Goal: Task Accomplishment & Management: Complete application form

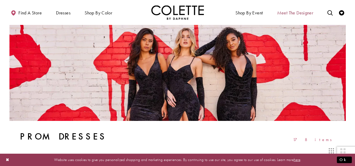
click at [300, 13] on span "Meet the designer" at bounding box center [295, 12] width 36 height 5
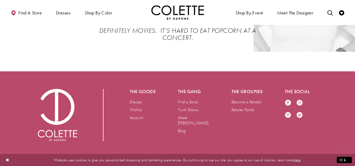
scroll to position [1205, 0]
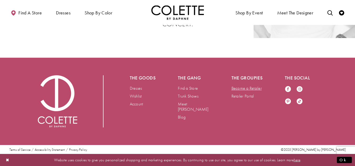
click at [253, 88] on link "Become a Retailer" at bounding box center [247, 89] width 30 height 6
